Goal: Browse casually

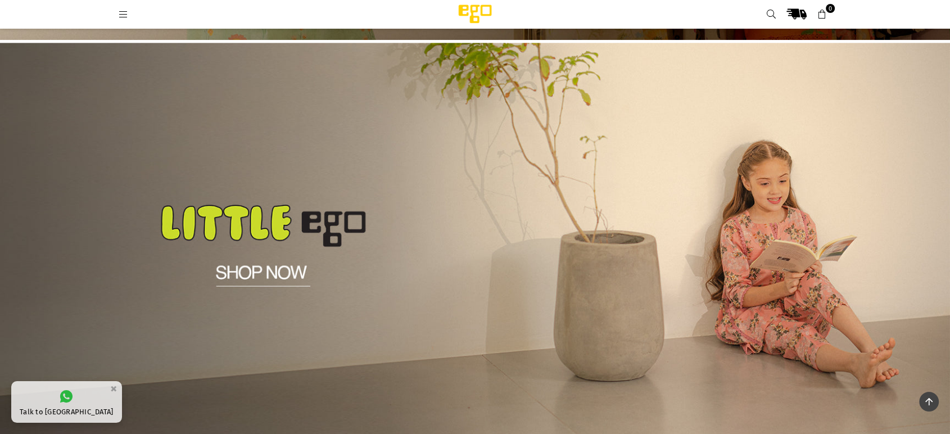
scroll to position [816, 0]
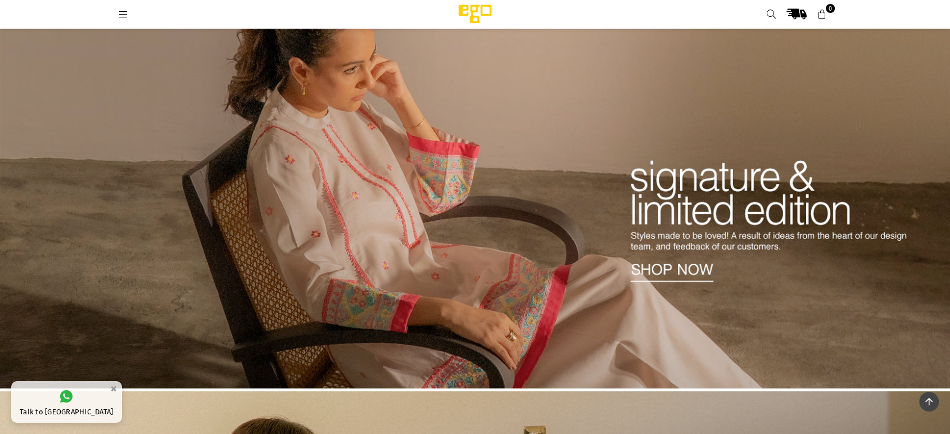
drag, startPoint x: 958, startPoint y: 141, endPoint x: 948, endPoint y: 41, distance: 100.0
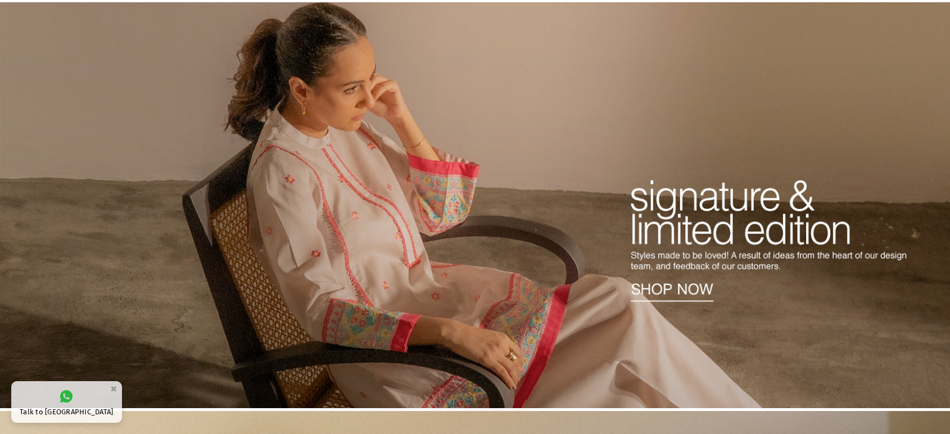
scroll to position [0, 0]
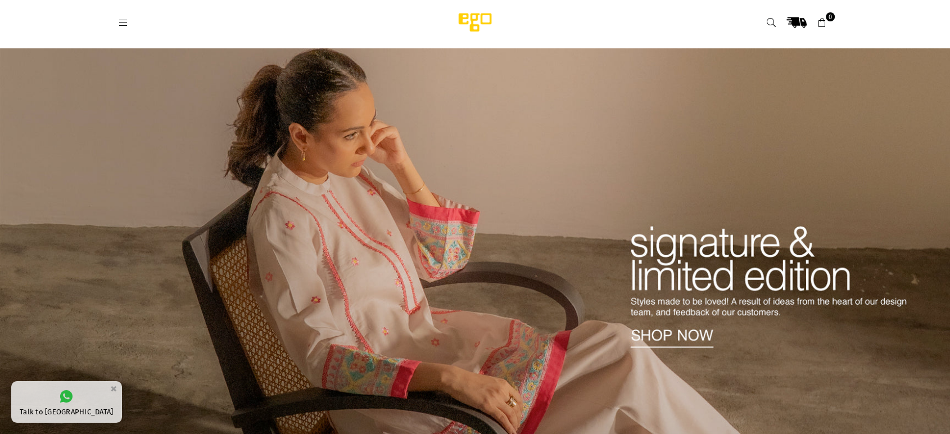
click at [667, 336] on img at bounding box center [475, 251] width 950 height 406
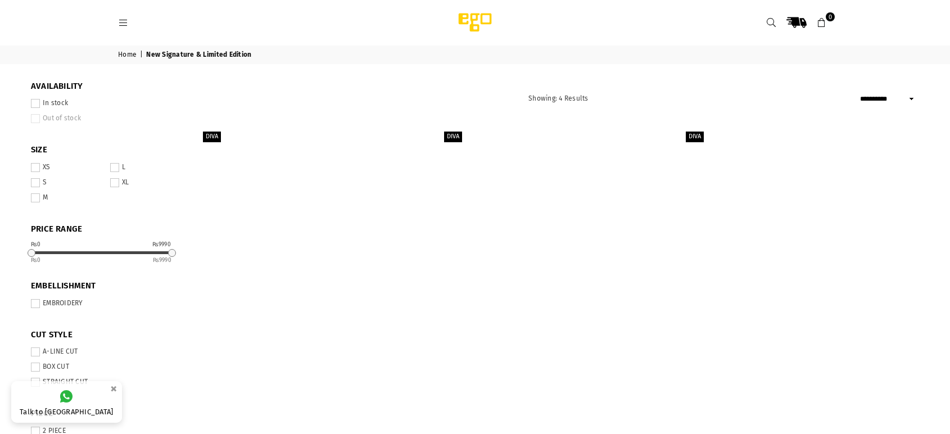
select select "**********"
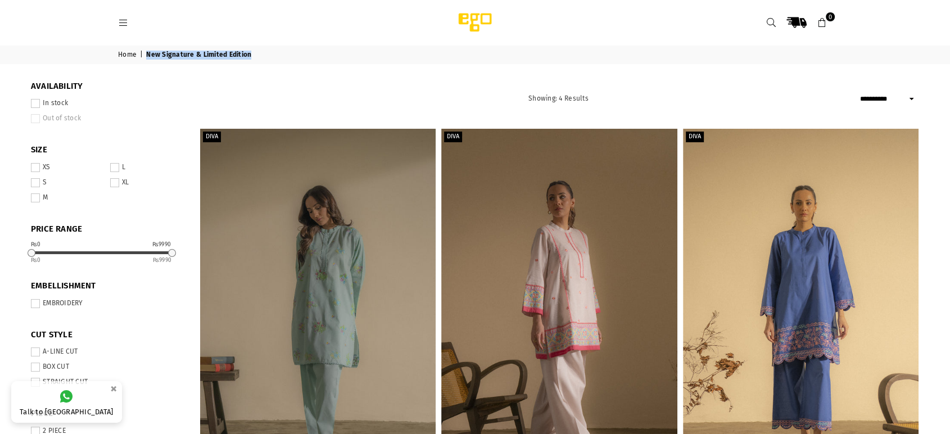
drag, startPoint x: 148, startPoint y: 55, endPoint x: 275, endPoint y: 52, distance: 127.1
click at [275, 52] on nav "Home | New Signature & Limited Edition" at bounding box center [475, 55] width 731 height 19
click at [494, 20] on img at bounding box center [475, 22] width 96 height 22
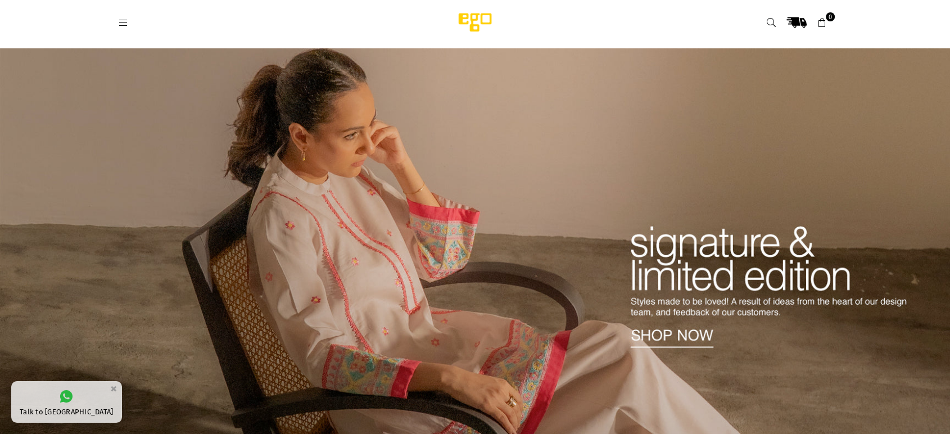
click at [493, 17] on img at bounding box center [475, 22] width 96 height 22
click at [463, 21] on img at bounding box center [475, 22] width 96 height 22
